Goal: Task Accomplishment & Management: Manage account settings

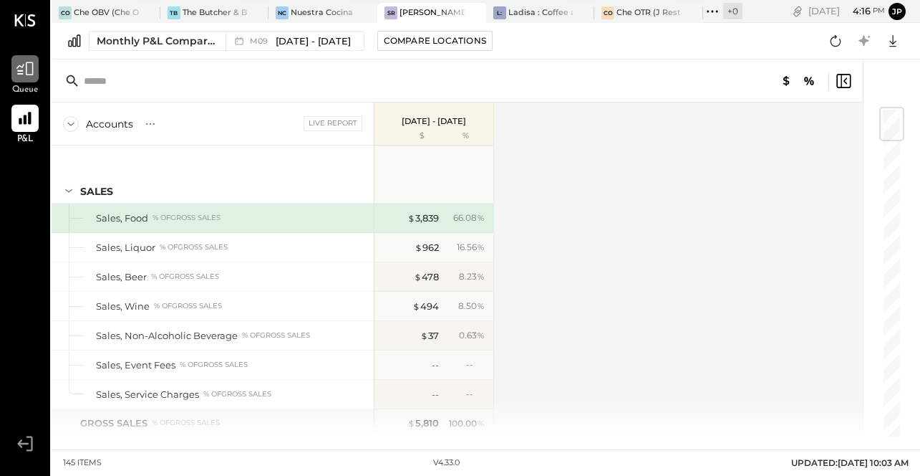
click at [30, 74] on icon at bounding box center [24, 69] width 17 height 14
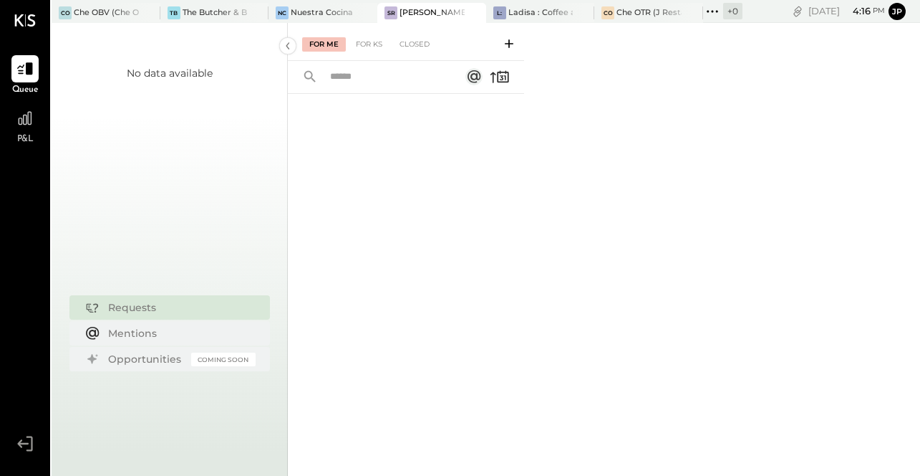
click at [127, 27] on div "No data available Requests Mentions Opportunities Coming Soon" at bounding box center [170, 261] width 236 height 476
click at [123, 20] on div at bounding box center [135, 12] width 50 height 19
click at [198, 6] on div "TB The Butcher & Barrel (L Argento LLC) - [GEOGRAPHIC_DATA]" at bounding box center [203, 12] width 87 height 13
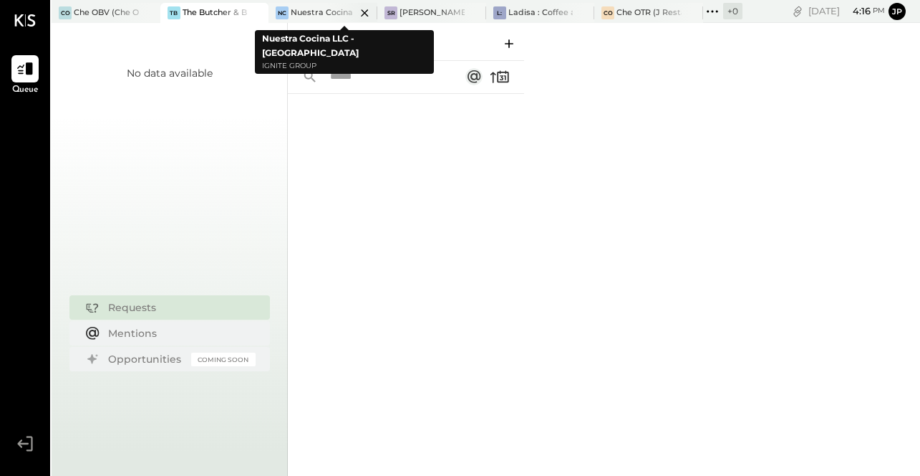
click at [309, 9] on div "Nuestra Cocina LLC - [GEOGRAPHIC_DATA]" at bounding box center [323, 12] width 65 height 11
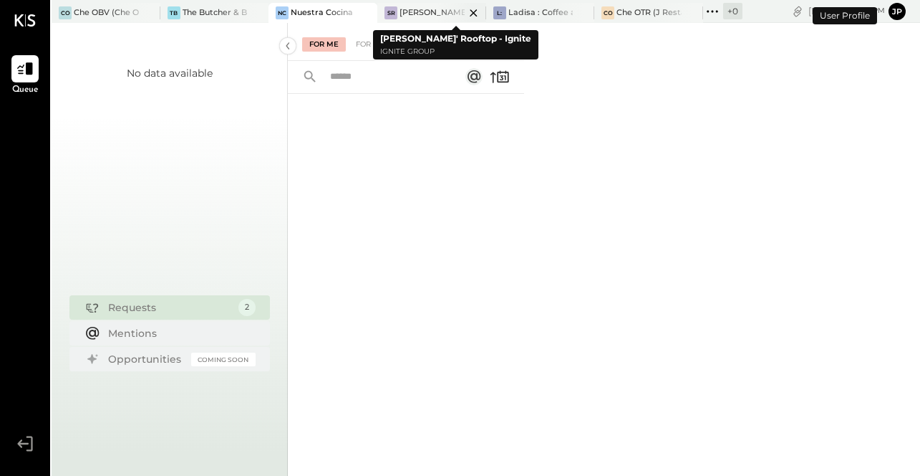
click at [430, 15] on div "[PERSON_NAME]' Rooftop - Ignite" at bounding box center [432, 12] width 65 height 11
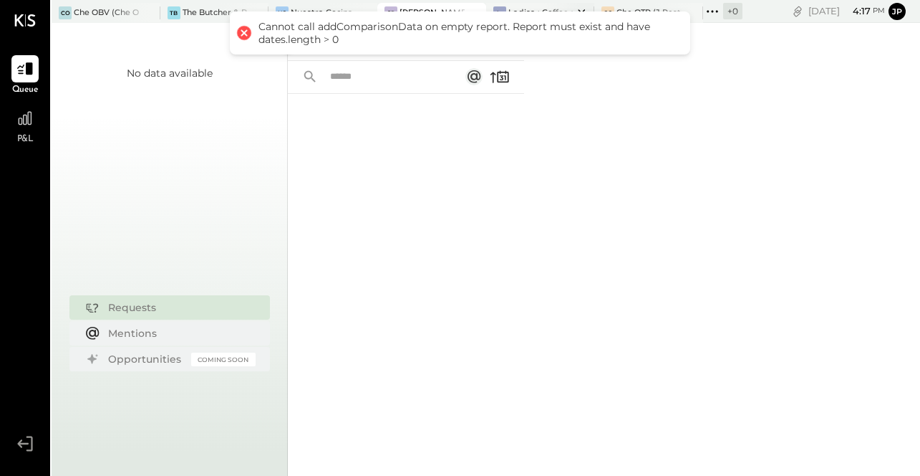
click at [527, 4] on div "L: Ladisa : Coffee at Lola's" at bounding box center [540, 13] width 109 height 20
click at [640, 7] on div "Che OTR (J Restaurant LLC) - Ignite" at bounding box center [649, 12] width 65 height 11
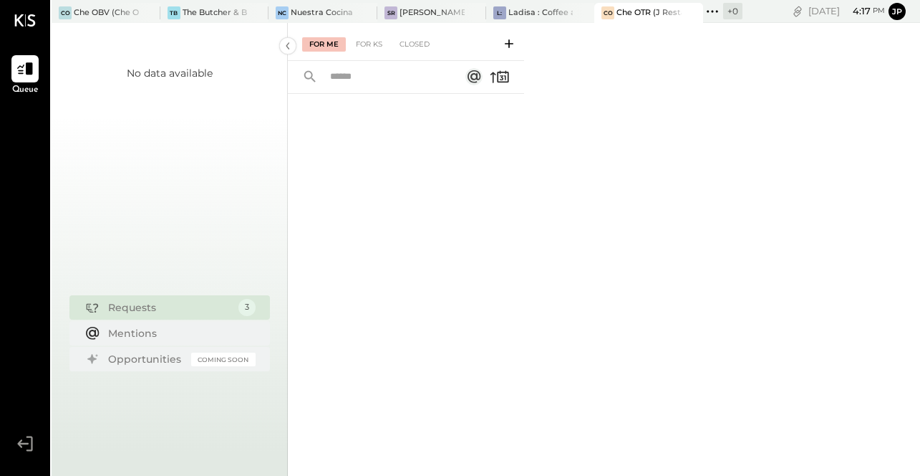
click at [183, 301] on div "Requests" at bounding box center [169, 307] width 123 height 14
click at [248, 307] on div "3" at bounding box center [246, 307] width 19 height 19
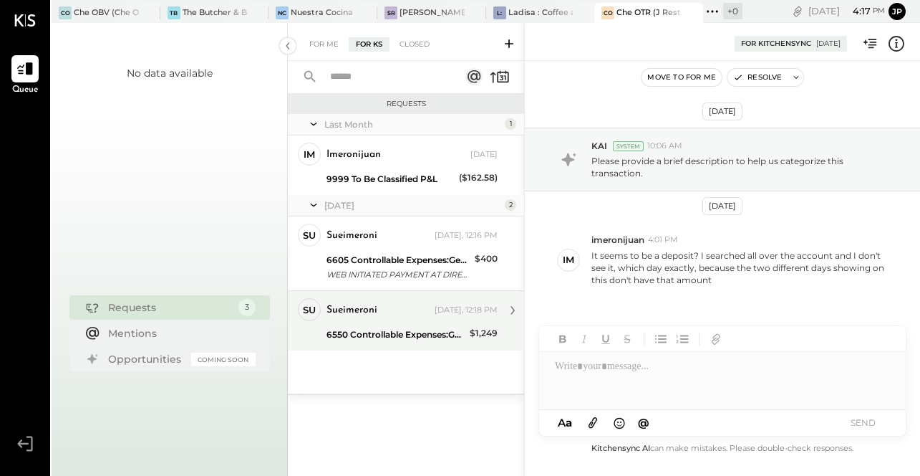
click at [413, 344] on div "su sueimeroni Owner sueimeroni [DATE], 12:18 PM 6550 Controllable Expenses:Gene…" at bounding box center [406, 320] width 236 height 60
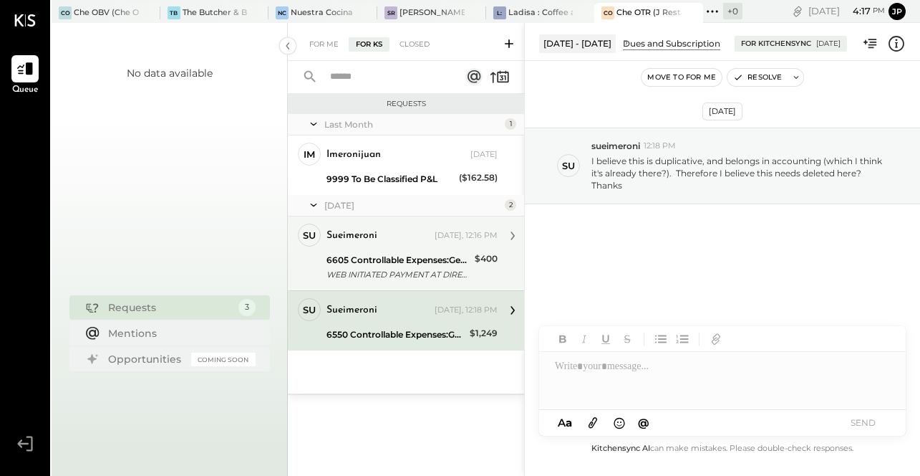
click at [436, 261] on div "6605 Controllable Expenses:General & Administrative Expenses:Phone and Internet" at bounding box center [399, 260] width 144 height 14
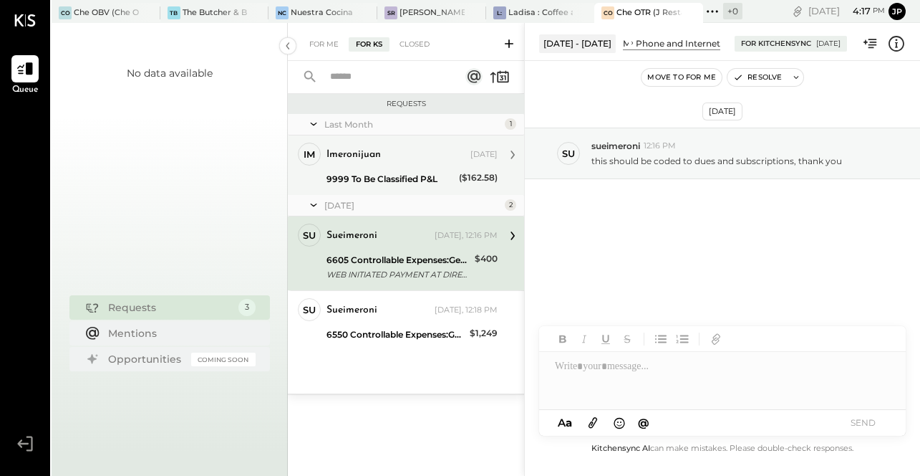
click at [391, 177] on div "9999 To Be Classified P&L" at bounding box center [391, 179] width 128 height 14
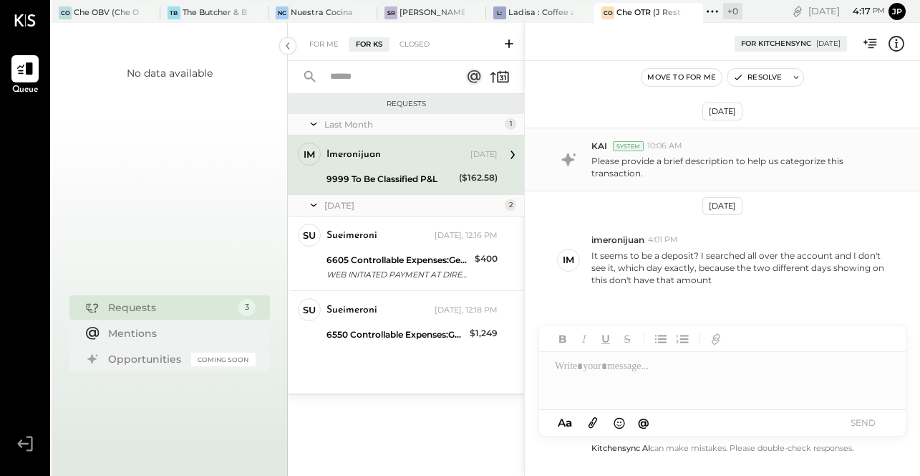
click at [629, 167] on p "Please provide a brief description to help us categorize this transaction." at bounding box center [743, 167] width 302 height 24
click at [600, 167] on p "Please provide a brief description to help us categorize this transaction." at bounding box center [743, 167] width 302 height 24
click at [897, 44] on icon at bounding box center [897, 43] width 2 height 9
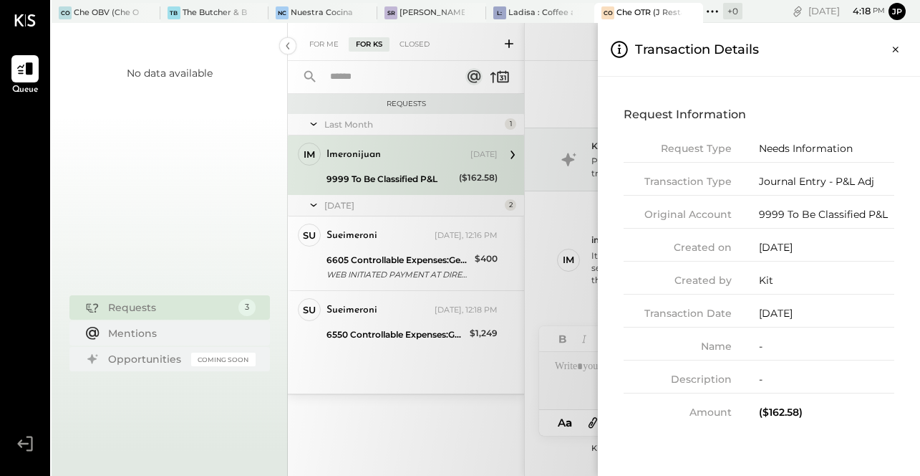
click at [489, 431] on div "For Me For KS Closed Requests Last Month 1 im imeronijuan Owner imeronijuan [DA…" at bounding box center [604, 249] width 633 height 453
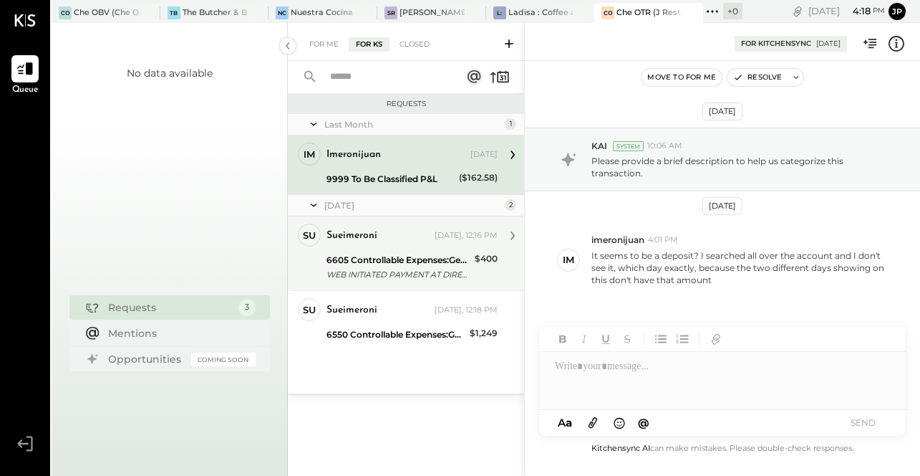
click at [445, 264] on div "6605 Controllable Expenses:General & Administrative Expenses:Phone and Internet" at bounding box center [399, 260] width 144 height 14
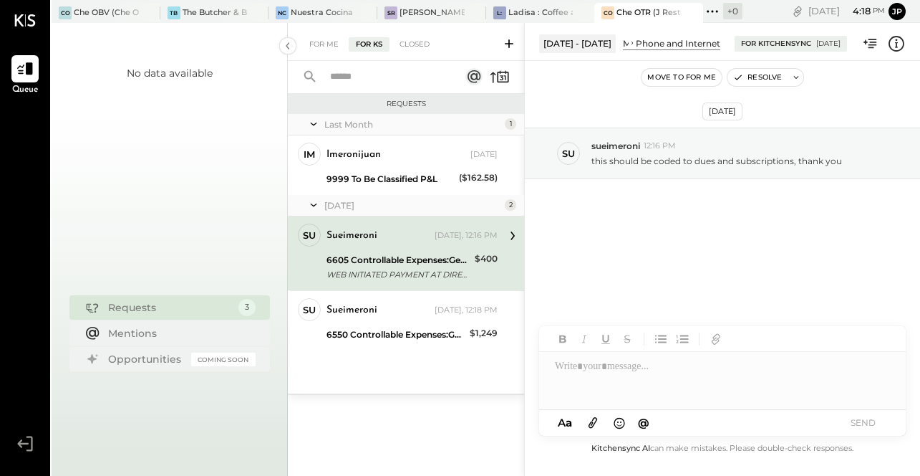
click at [895, 39] on icon at bounding box center [897, 43] width 19 height 19
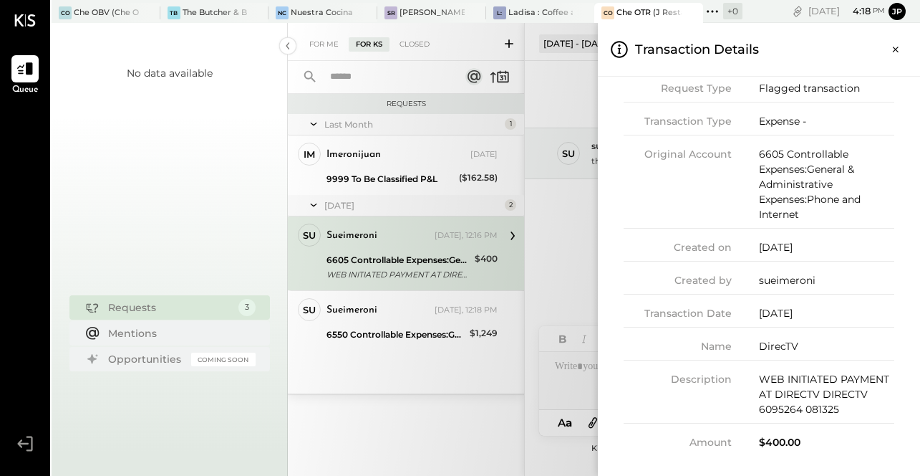
scroll to position [59, 0]
click at [587, 222] on div "For Me For KS Closed Requests Last Month 1 im imeronijuan Owner imeronijuan [DA…" at bounding box center [604, 249] width 633 height 453
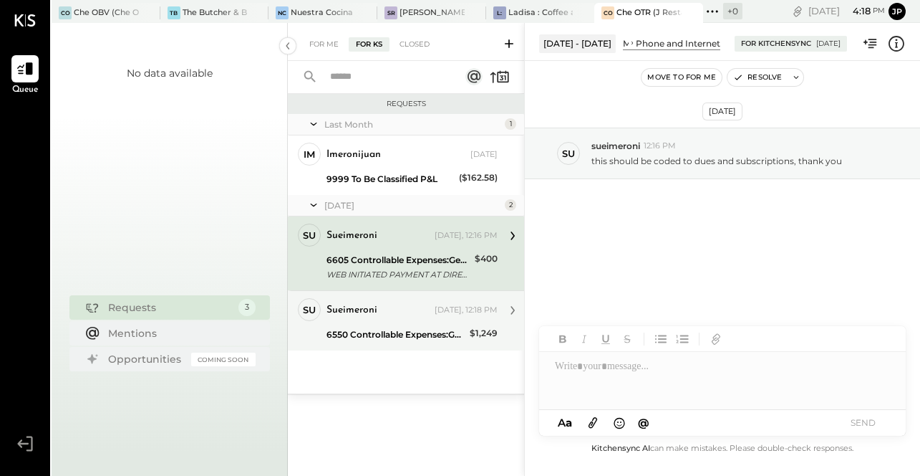
click at [443, 348] on div "su sueimeroni Owner sueimeroni [DATE], 12:18 PM 6550 Controllable Expenses:Gene…" at bounding box center [406, 320] width 236 height 60
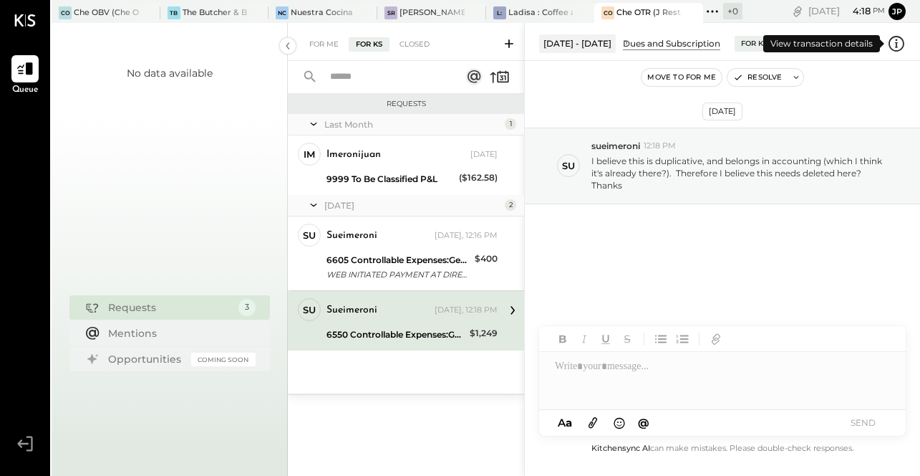
click at [898, 42] on icon at bounding box center [896, 42] width 3 height 1
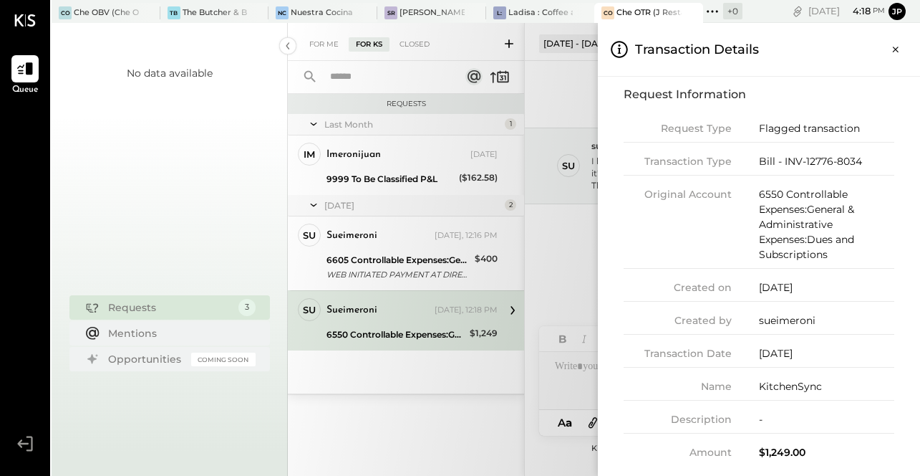
scroll to position [30, 0]
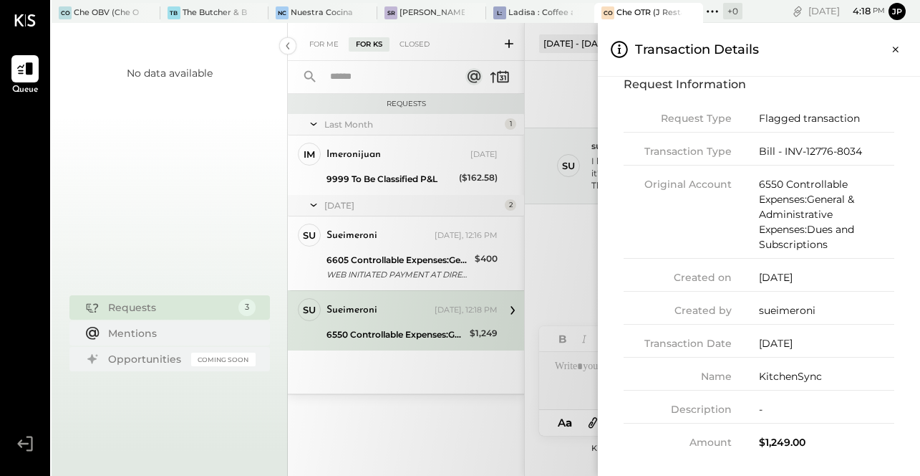
click at [239, 151] on div "No data available" at bounding box center [170, 170] width 236 height 236
